Goal: Navigation & Orientation: Find specific page/section

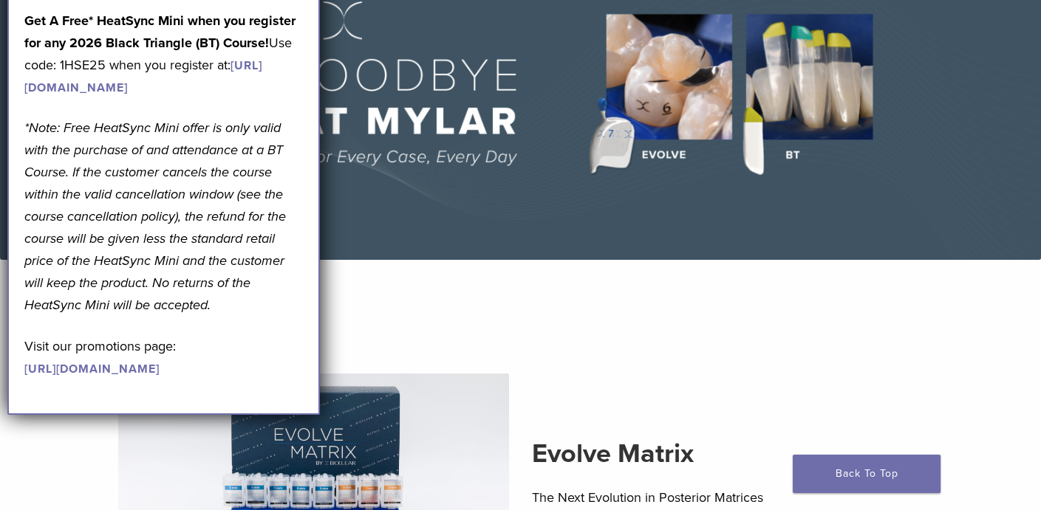
scroll to position [74, 0]
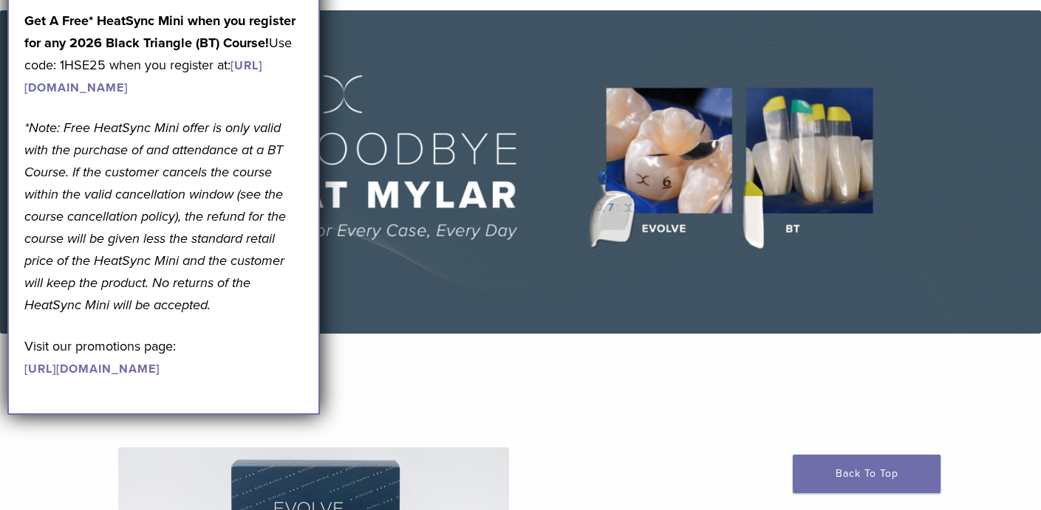
click at [503, 121] on img at bounding box center [520, 172] width 1041 height 324
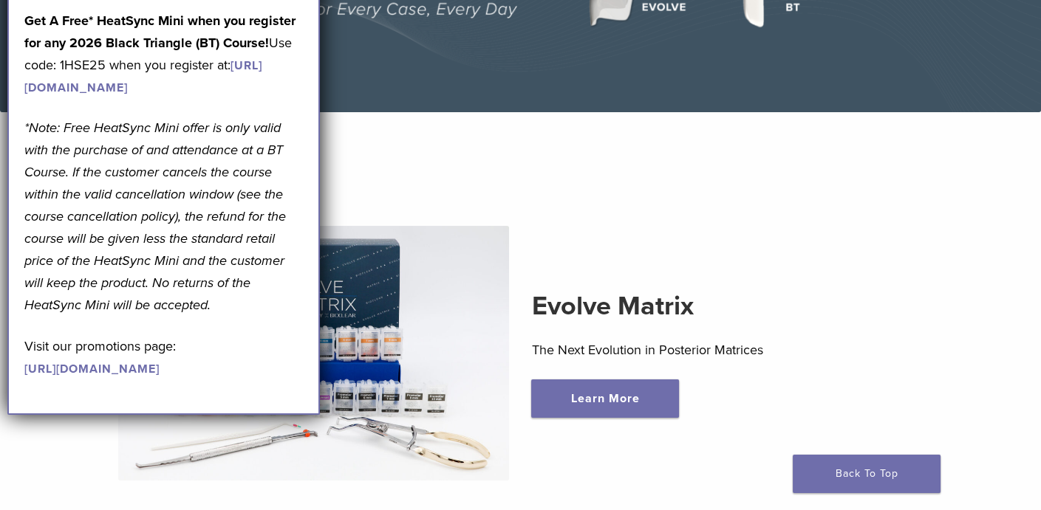
scroll to position [443, 0]
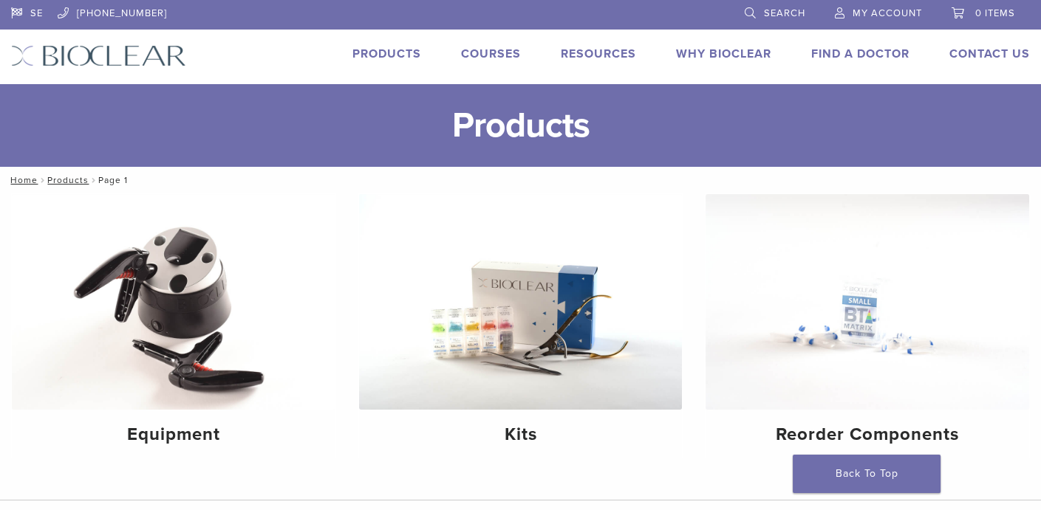
click at [728, 49] on link "Why Bioclear" at bounding box center [723, 54] width 95 height 15
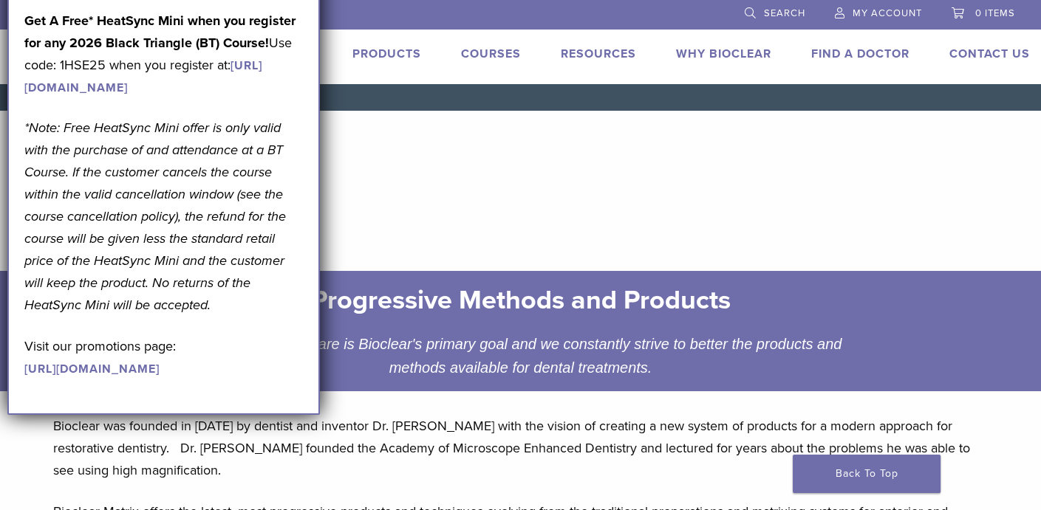
click at [466, 174] on header "Why Bioclear" at bounding box center [519, 205] width 957 height 106
